Goal: Information Seeking & Learning: Learn about a topic

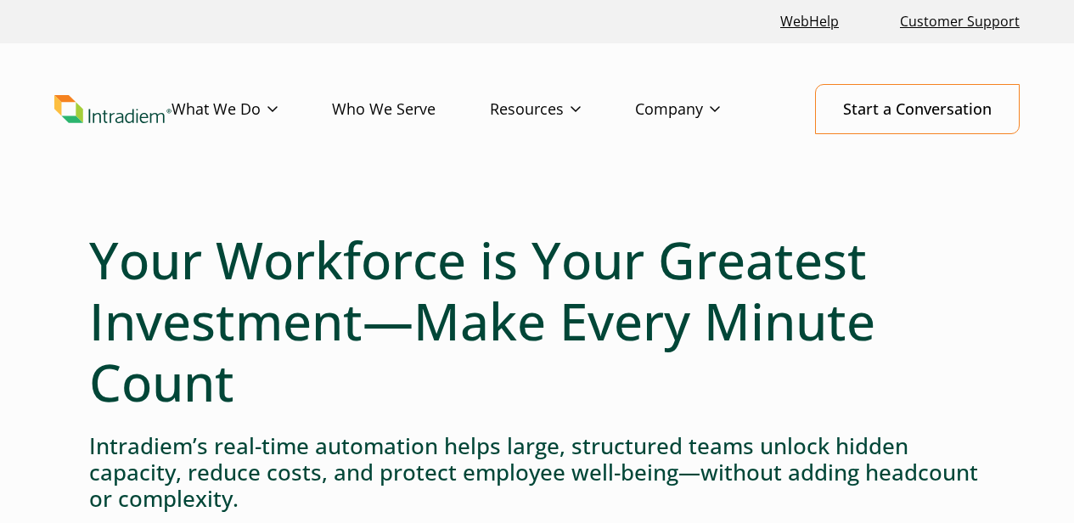
click at [490, 85] on link "Who We Serve" at bounding box center [411, 109] width 158 height 49
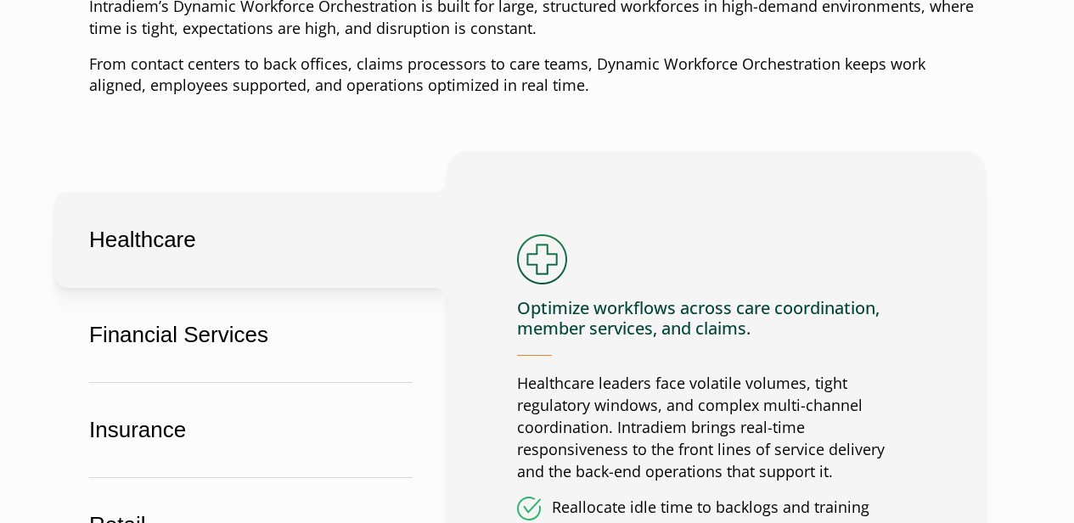
scroll to position [892, 0]
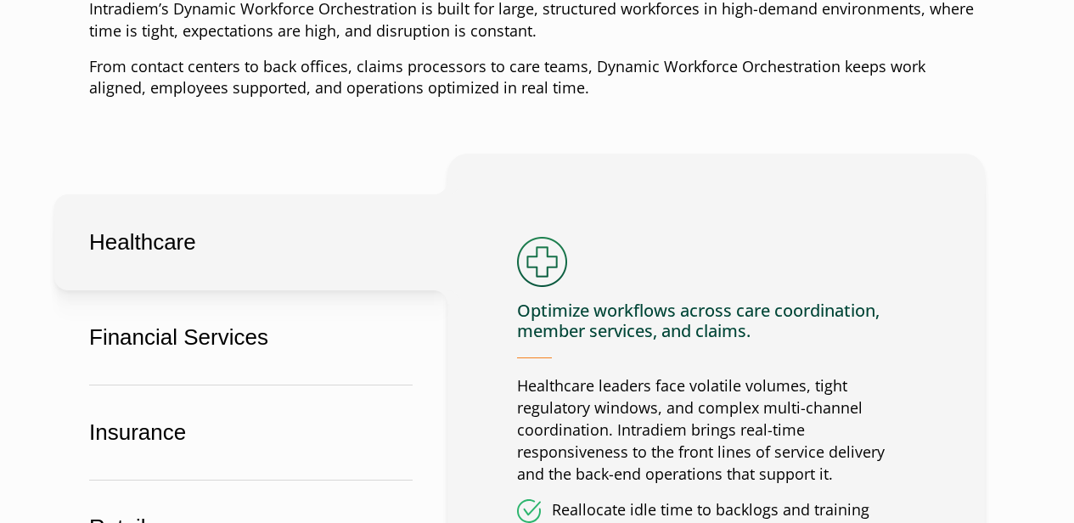
drag, startPoint x: 1055, startPoint y: 296, endPoint x: 529, endPoint y: 129, distance: 552.1
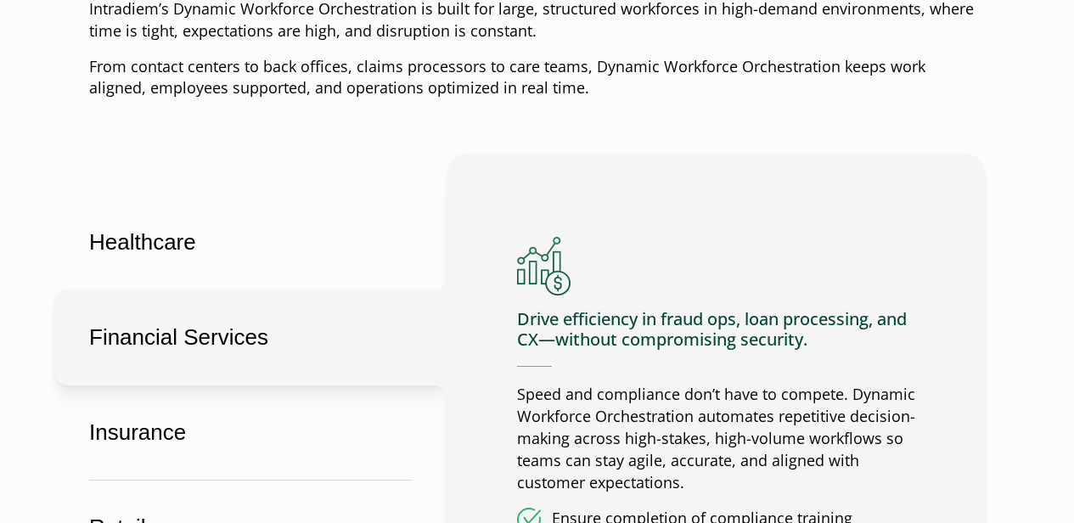
click at [246, 289] on button "Financial Services" at bounding box center [250, 337] width 393 height 96
